Goal: Task Accomplishment & Management: Use online tool/utility

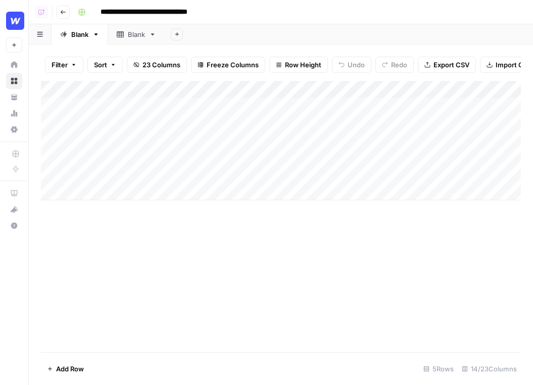
click at [19, 66] on link "Home" at bounding box center [14, 65] width 16 height 16
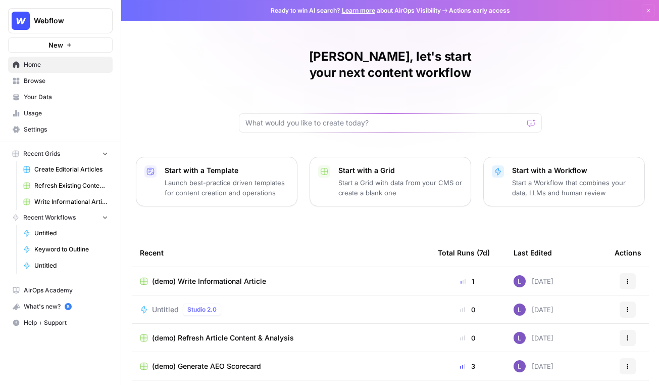
click at [161, 69] on div "Lily, let's start your next content workflow Start with a Template Launch best-…" at bounding box center [390, 240] width 538 height 481
click at [70, 94] on span "Your Data" at bounding box center [66, 96] width 84 height 9
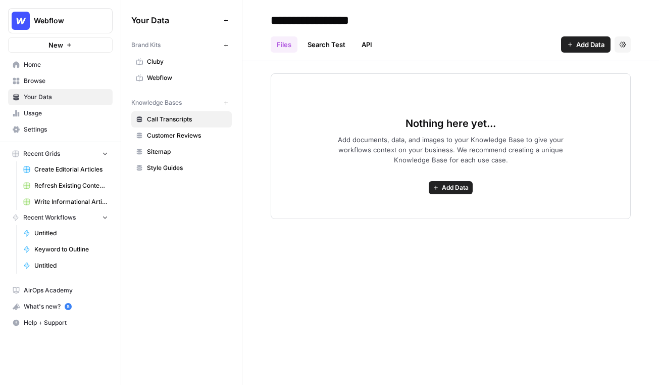
click at [228, 46] on button "New" at bounding box center [226, 45] width 12 height 12
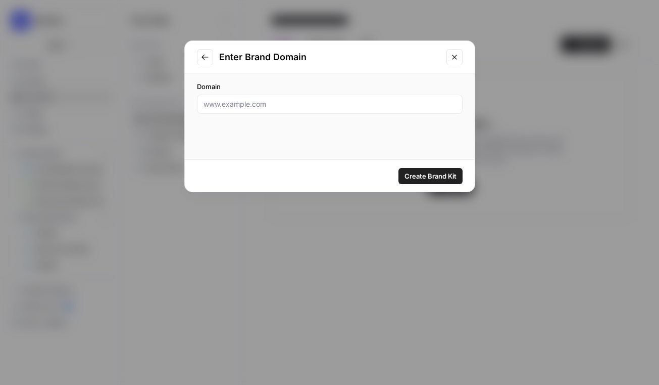
click at [330, 110] on div at bounding box center [330, 103] width 266 height 19
click at [454, 55] on icon "Close modal" at bounding box center [455, 57] width 8 height 8
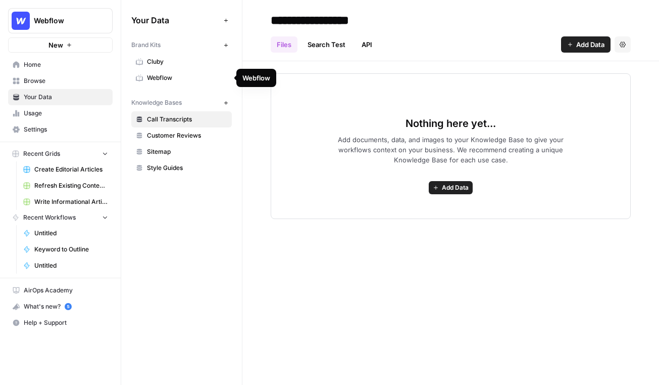
click at [166, 77] on span "Webflow" at bounding box center [187, 77] width 80 height 9
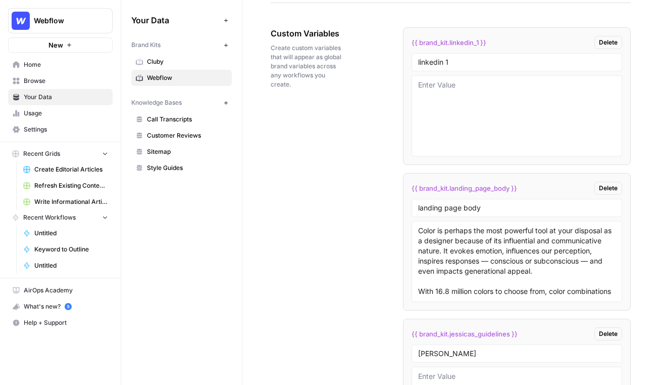
scroll to position [1743, 0]
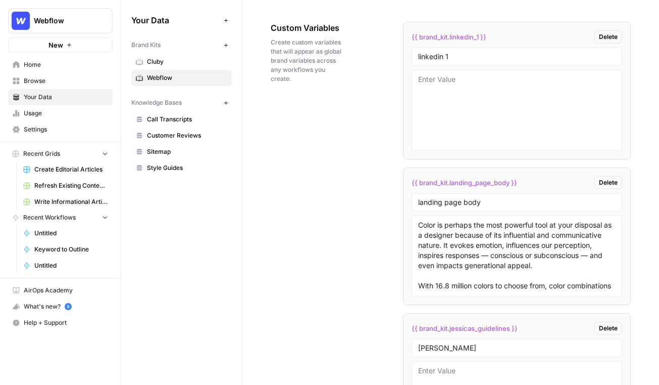
click at [182, 109] on div "Knowledge Bases New" at bounding box center [181, 102] width 101 height 17
click at [197, 122] on span "Call Transcripts" at bounding box center [187, 119] width 80 height 9
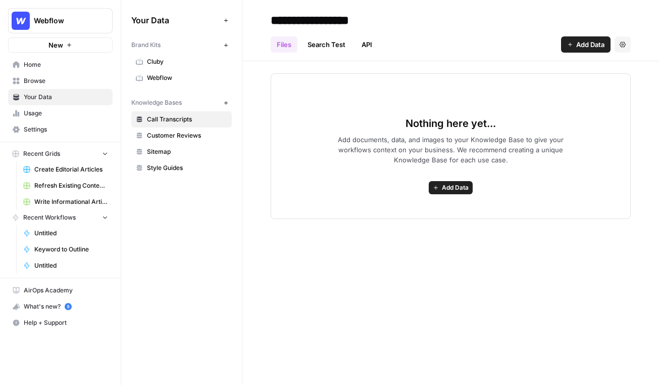
click at [442, 186] on span "Add Data" at bounding box center [455, 187] width 27 height 9
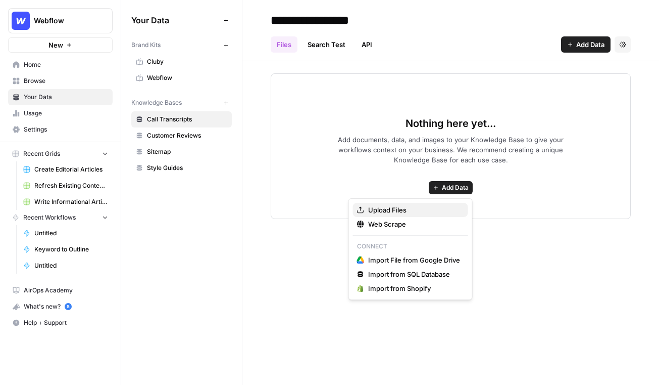
click at [404, 208] on span "Upload Files" at bounding box center [414, 210] width 92 height 10
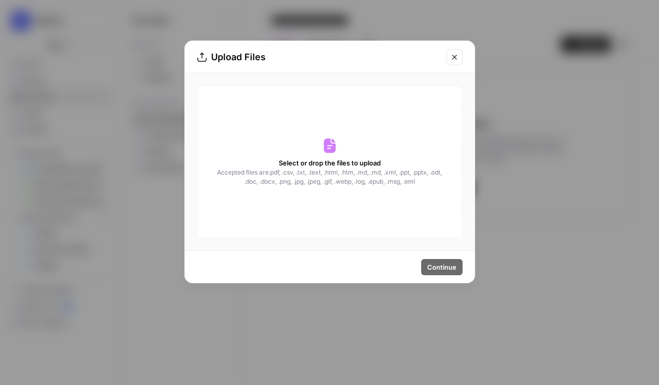
click at [457, 56] on icon "Close modal" at bounding box center [455, 57] width 8 height 8
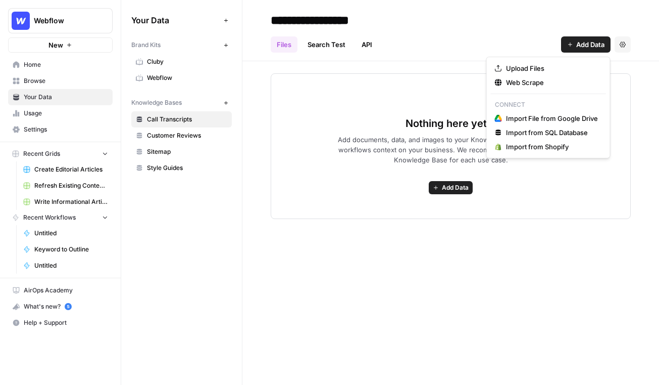
click at [493, 40] on span "Add Data" at bounding box center [591, 44] width 28 height 10
click at [493, 81] on div "Web Scrape" at bounding box center [548, 82] width 107 height 10
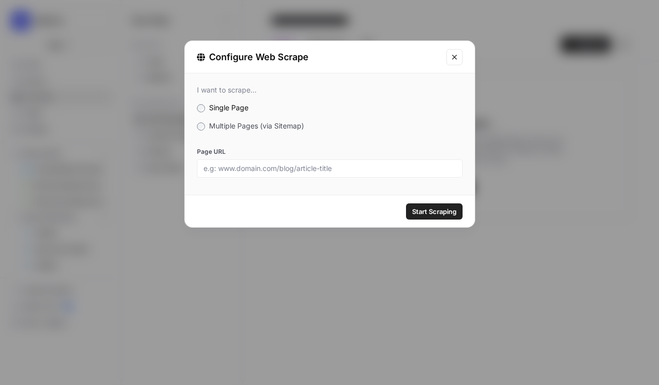
click at [229, 129] on span "Multiple Pages (via Sitemap)" at bounding box center [256, 125] width 95 height 9
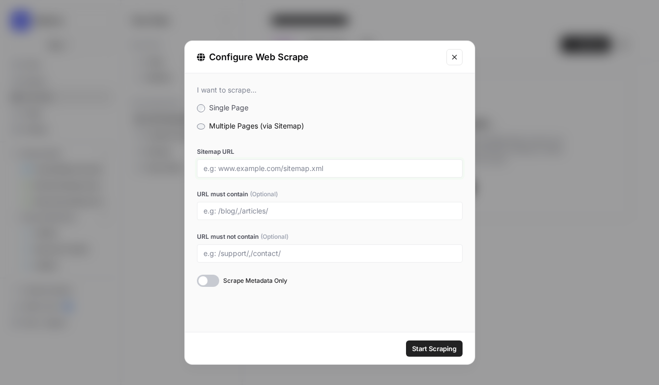
drag, startPoint x: 216, startPoint y: 171, endPoint x: 301, endPoint y: 167, distance: 85.0
click at [301, 167] on input "Sitemap URL" at bounding box center [330, 168] width 253 height 9
drag, startPoint x: 284, startPoint y: 167, endPoint x: 377, endPoint y: 167, distance: 93.0
click at [377, 167] on input "Sitemap URL" at bounding box center [330, 168] width 253 height 9
click at [454, 50] on button "Close modal" at bounding box center [455, 57] width 16 height 16
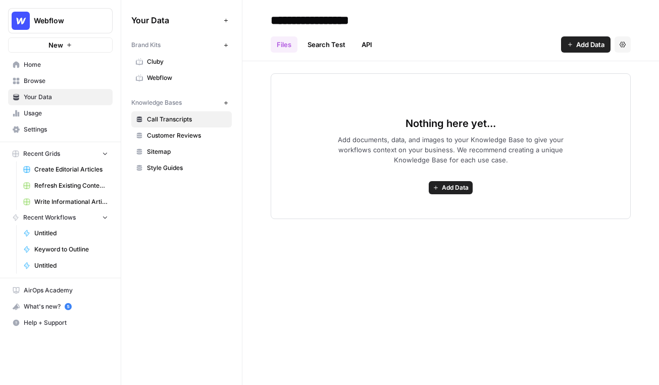
click at [70, 83] on span "Browse" at bounding box center [66, 80] width 84 height 9
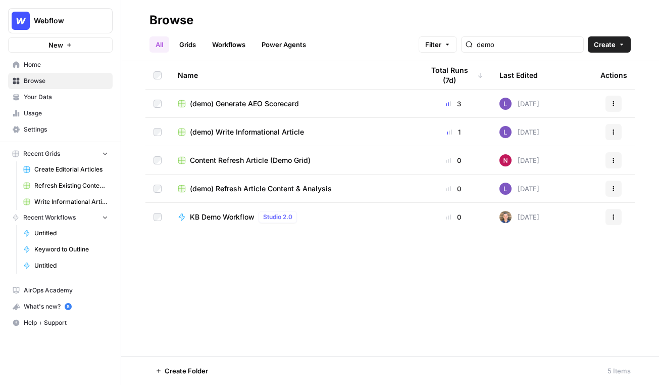
click at [191, 48] on link "Grids" at bounding box center [187, 44] width 29 height 16
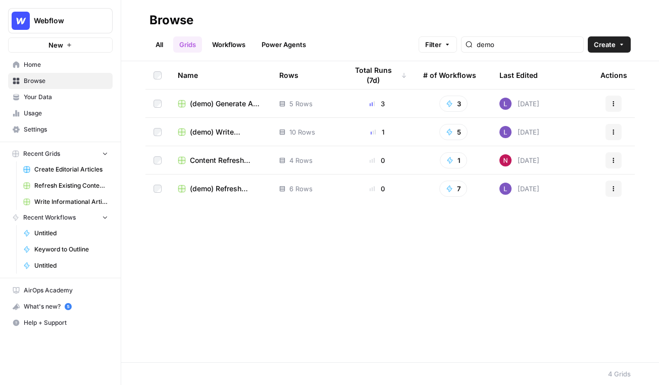
click at [493, 42] on button "Create" at bounding box center [609, 44] width 43 height 16
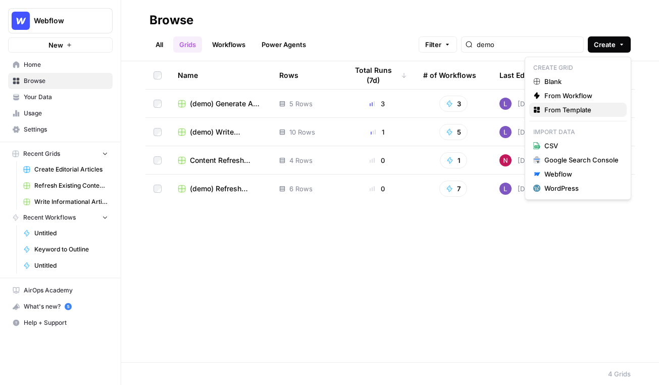
click at [493, 111] on span "From Template" at bounding box center [582, 110] width 74 height 10
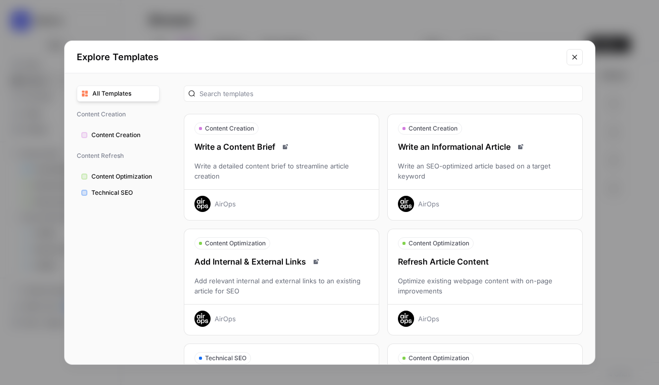
click at [472, 187] on div "Write an Informational Article Write an SEO-optimized article based on a target…" at bounding box center [485, 175] width 195 height 71
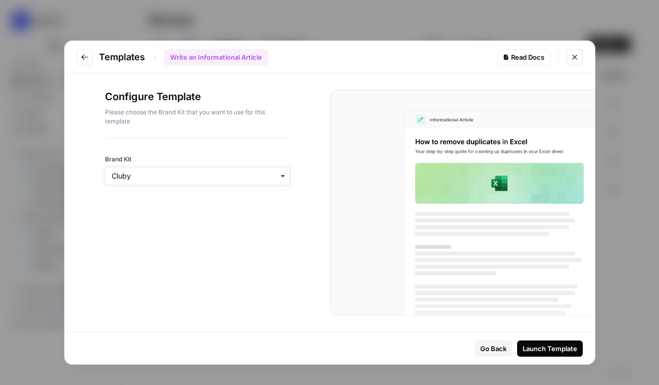
click at [160, 175] on input "Brand Kit" at bounding box center [197, 176] width 171 height 10
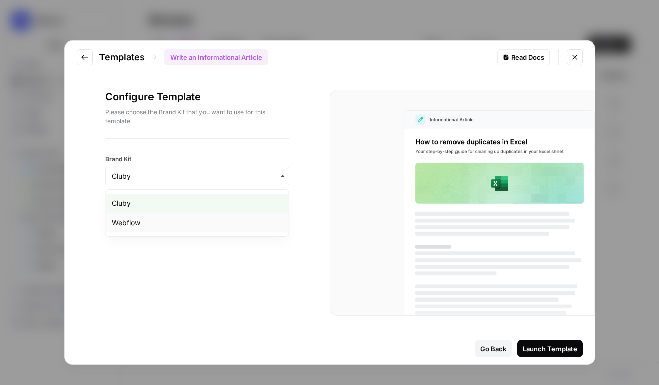
click at [159, 223] on div "Webflow" at bounding box center [197, 222] width 183 height 19
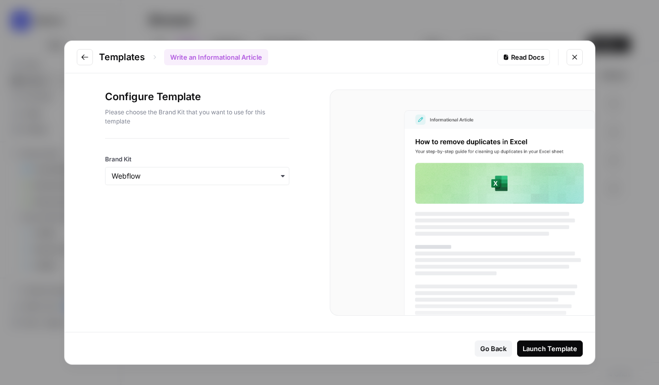
click at [493, 343] on div "Launch Template" at bounding box center [550, 348] width 55 height 10
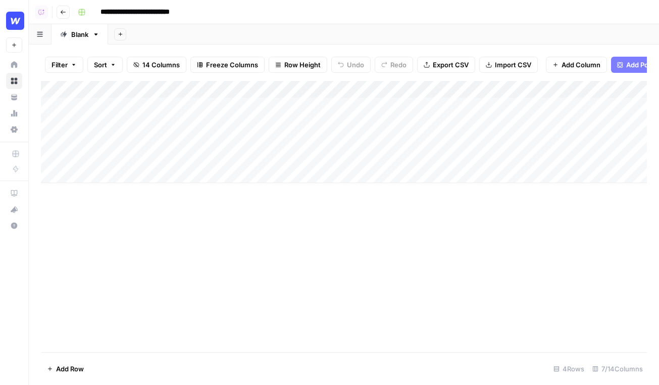
click at [126, 174] on div "Add Column" at bounding box center [344, 132] width 606 height 102
click at [214, 316] on div "Add Column" at bounding box center [344, 216] width 606 height 271
click at [263, 104] on div "Add Column" at bounding box center [344, 140] width 606 height 119
click at [377, 103] on div "Add Column" at bounding box center [344, 140] width 606 height 119
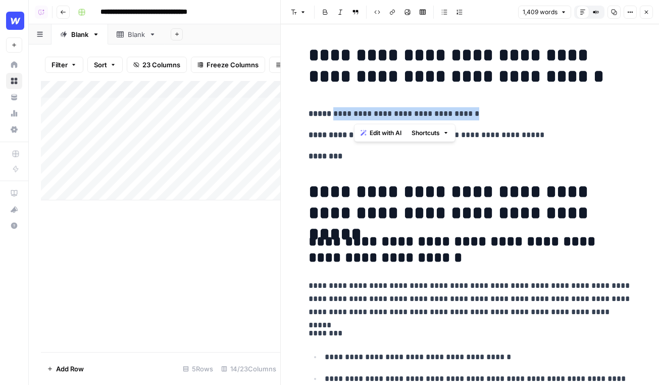
drag, startPoint x: 548, startPoint y: 119, endPoint x: 327, endPoint y: 113, distance: 220.9
click at [327, 113] on p "**********" at bounding box center [470, 113] width 323 height 13
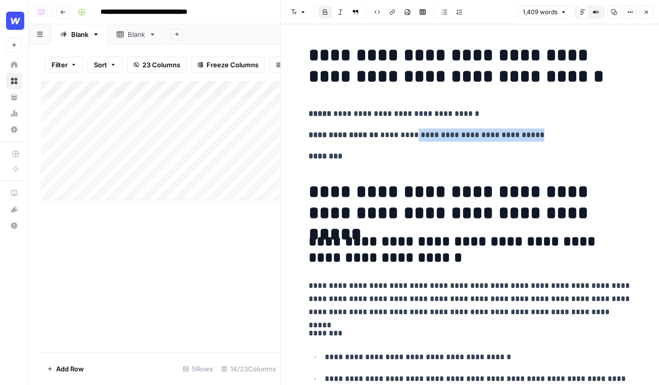
drag, startPoint x: 557, startPoint y: 144, endPoint x: 417, endPoint y: 138, distance: 139.6
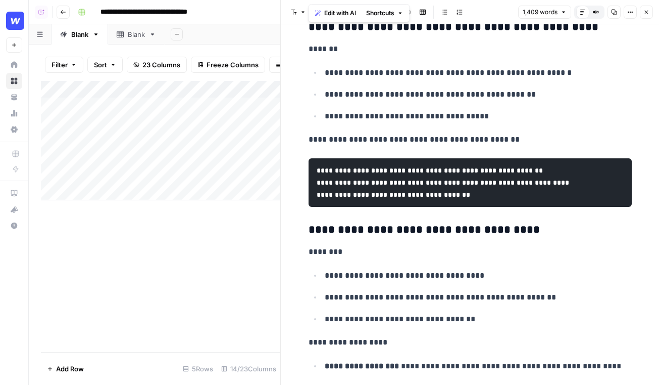
scroll to position [1963, 0]
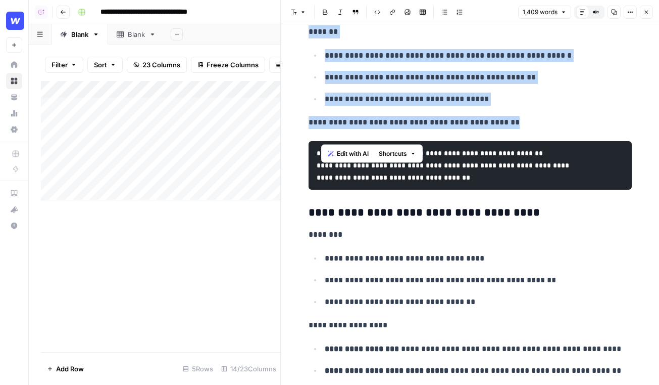
drag, startPoint x: 603, startPoint y: 136, endPoint x: 303, endPoint y: 40, distance: 315.6
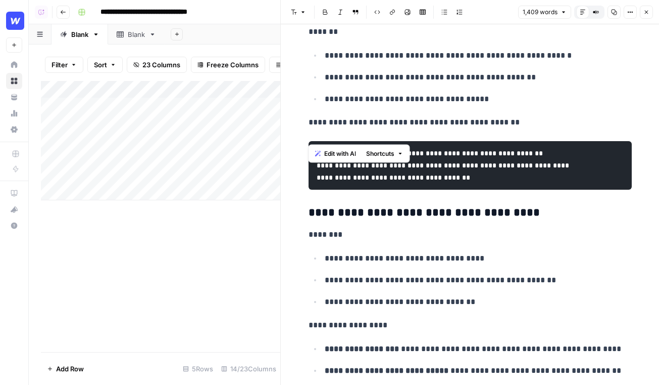
click at [413, 265] on p "**********" at bounding box center [478, 258] width 307 height 13
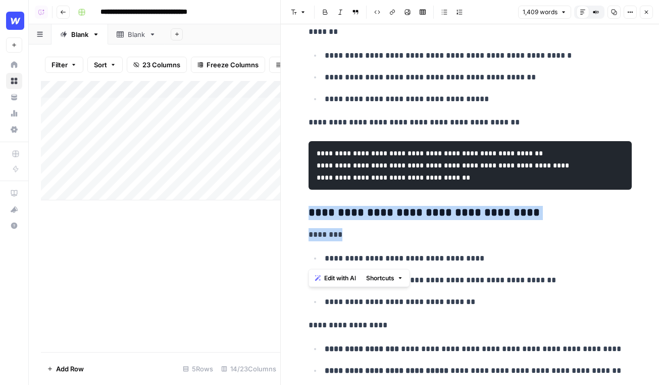
drag, startPoint x: 526, startPoint y: 262, endPoint x: 290, endPoint y: 236, distance: 236.9
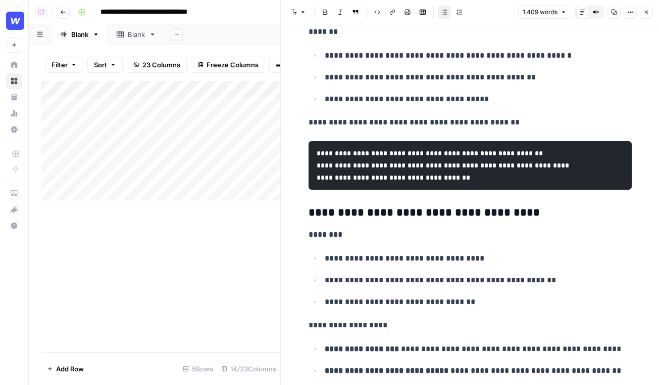
click at [515, 265] on p "**********" at bounding box center [478, 258] width 307 height 13
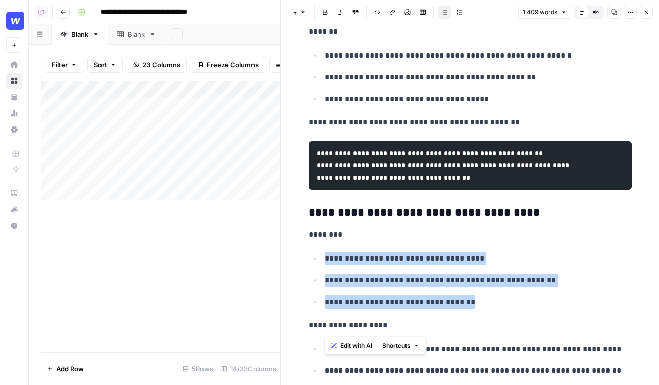
drag, startPoint x: 529, startPoint y: 332, endPoint x: 312, endPoint y: 268, distance: 225.7
click at [354, 350] on button "Edit with AI" at bounding box center [351, 345] width 49 height 13
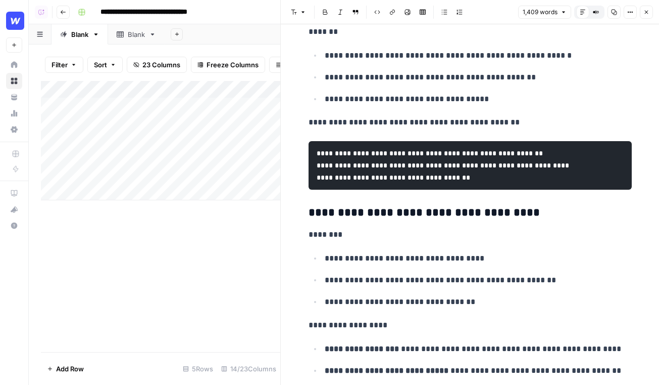
click at [581, 241] on p "********" at bounding box center [470, 234] width 323 height 13
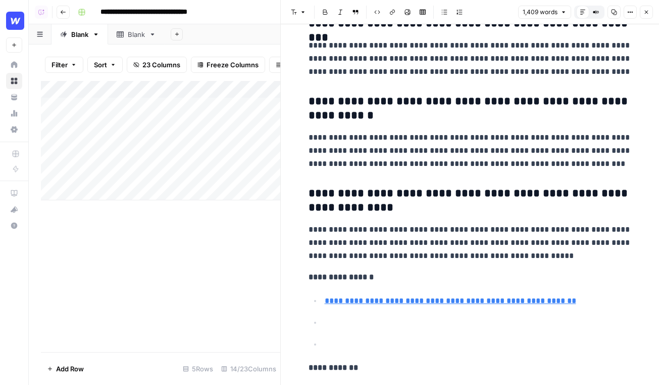
scroll to position [4714, 0]
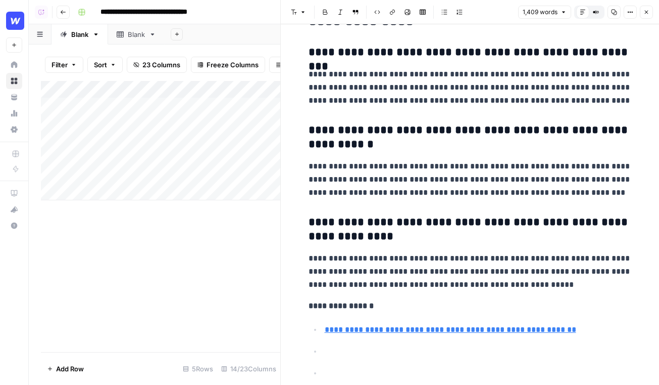
click at [651, 10] on button "Close" at bounding box center [646, 12] width 13 height 13
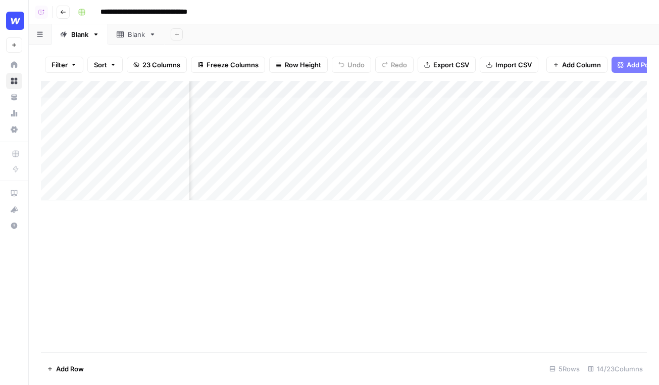
scroll to position [0, 217]
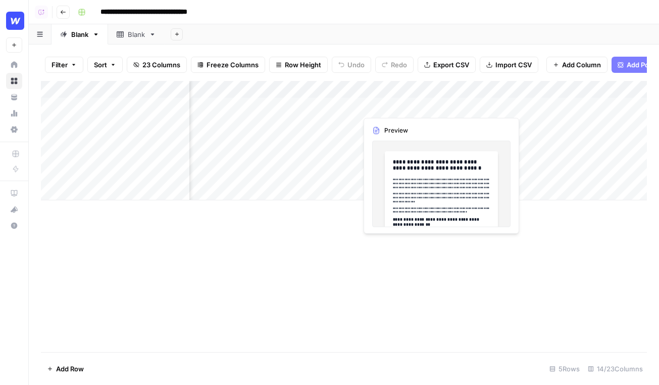
click at [392, 105] on div "Add Column" at bounding box center [344, 140] width 606 height 119
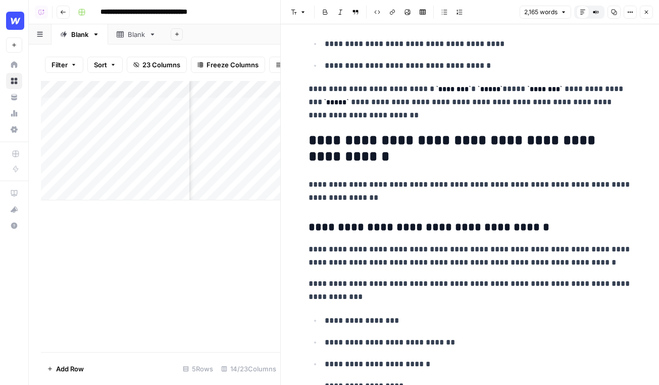
scroll to position [3520, 0]
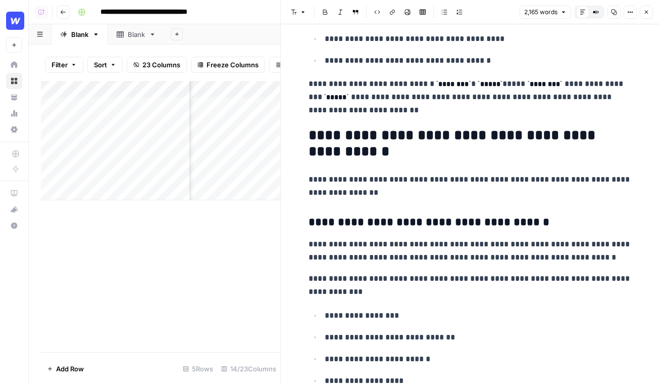
click at [649, 11] on icon "button" at bounding box center [647, 12] width 6 height 6
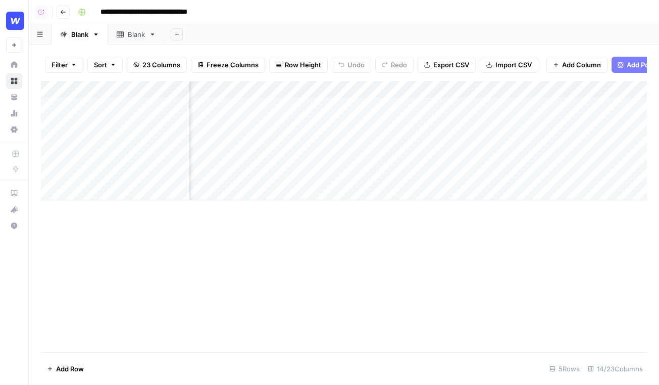
scroll to position [0, 894]
click at [624, 96] on button "Add Column" at bounding box center [619, 89] width 53 height 13
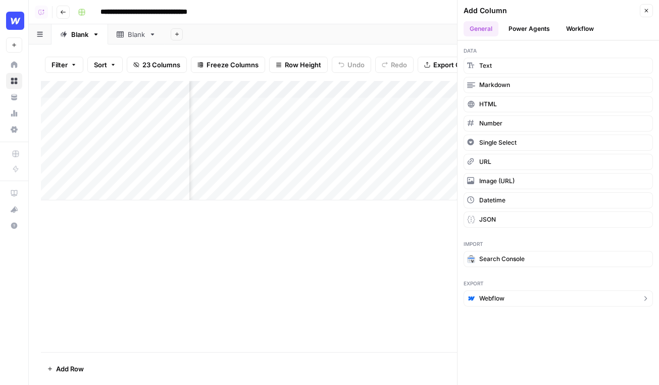
click at [504, 297] on span "Webflow" at bounding box center [492, 298] width 25 height 9
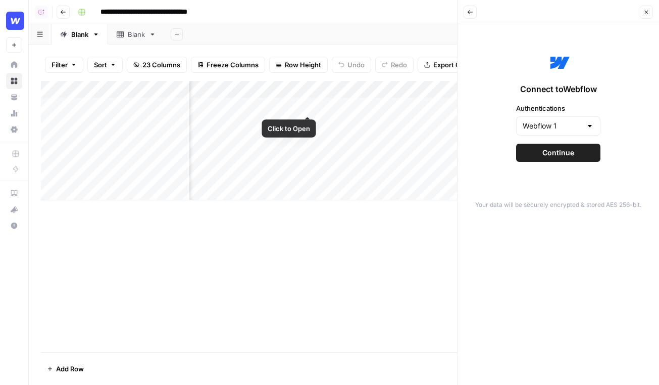
scroll to position [0, 838]
click at [556, 148] on span "Continue" at bounding box center [559, 153] width 32 height 10
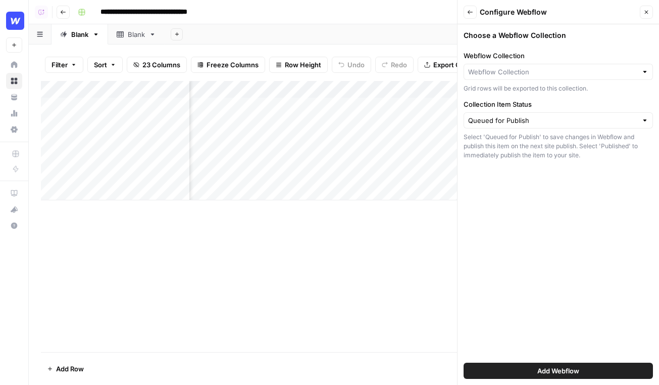
click at [551, 370] on span "Add Webflow" at bounding box center [559, 370] width 42 height 10
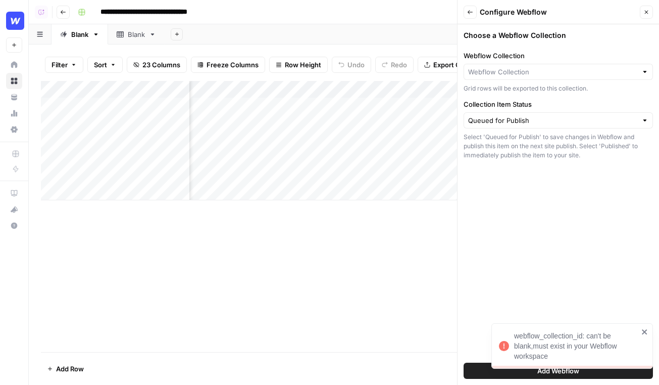
click at [472, 13] on icon "button" at bounding box center [470, 12] width 6 height 6
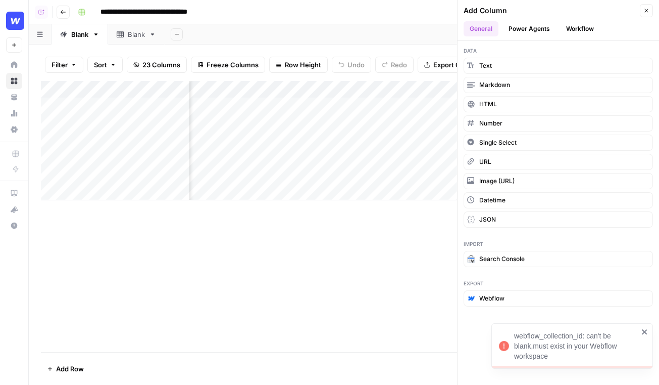
scroll to position [0, 642]
click at [649, 6] on button "Close" at bounding box center [646, 10] width 13 height 13
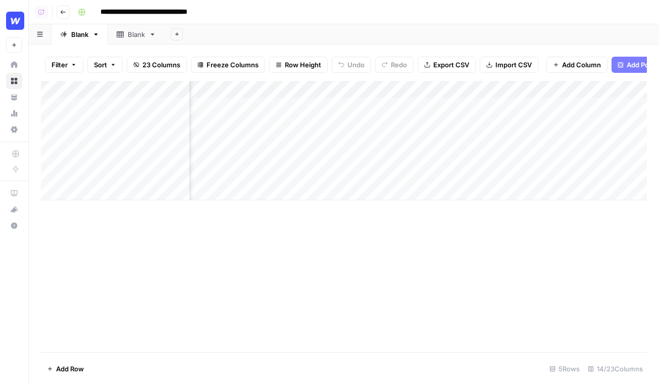
scroll to position [0, 0]
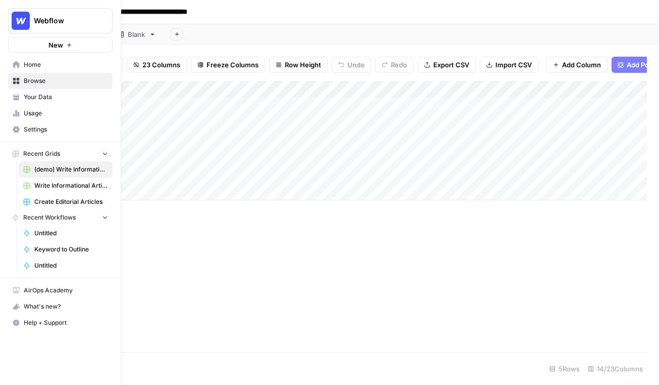
click at [52, 96] on span "Your Data" at bounding box center [66, 96] width 84 height 9
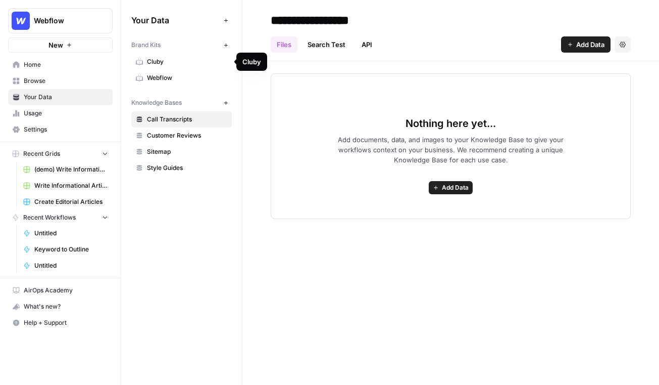
click at [178, 60] on span "Cluby" at bounding box center [187, 61] width 80 height 9
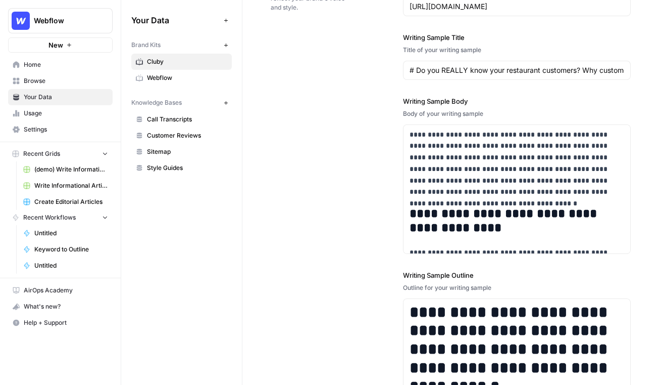
scroll to position [1303, 0]
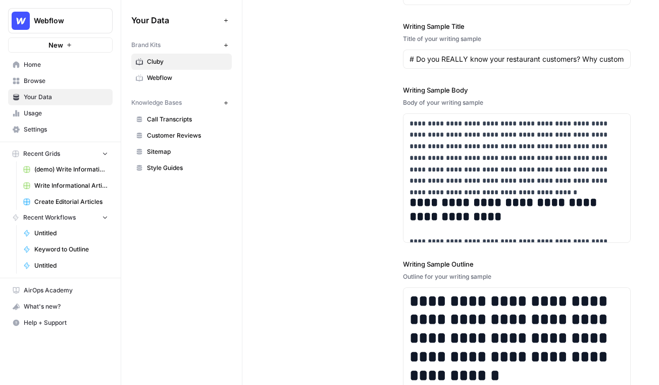
click at [53, 72] on link "Home" at bounding box center [60, 65] width 105 height 16
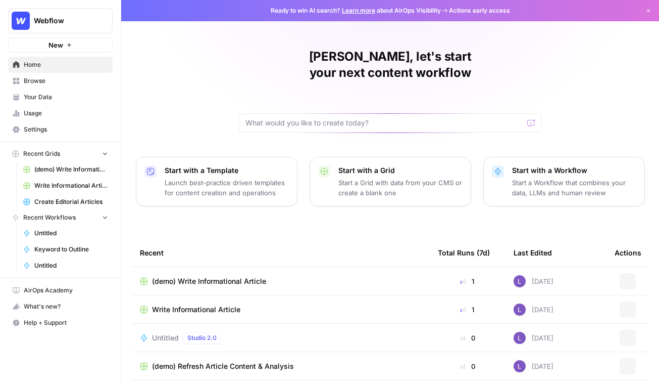
click at [55, 79] on span "Browse" at bounding box center [66, 80] width 84 height 9
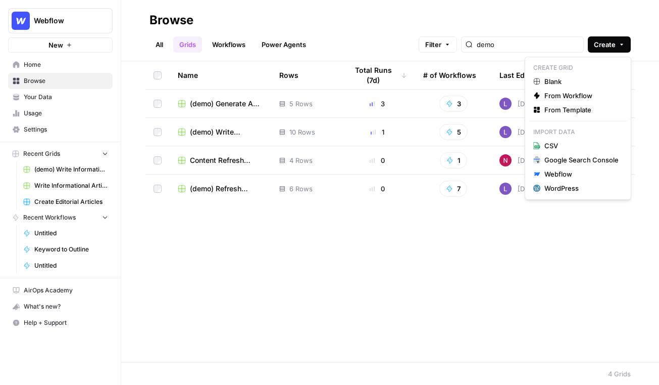
click at [607, 42] on span "Create" at bounding box center [605, 44] width 22 height 10
click at [563, 105] on span "From Template" at bounding box center [582, 110] width 74 height 10
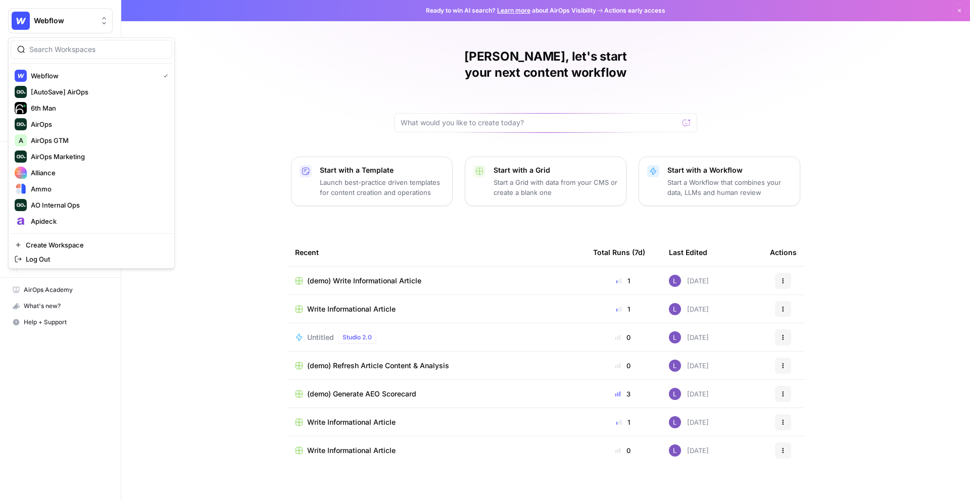
click at [46, 32] on button "Webflow" at bounding box center [60, 20] width 105 height 25
click at [69, 244] on span "Create Workspace" at bounding box center [95, 245] width 138 height 10
